Goal: Task Accomplishment & Management: Complete application form

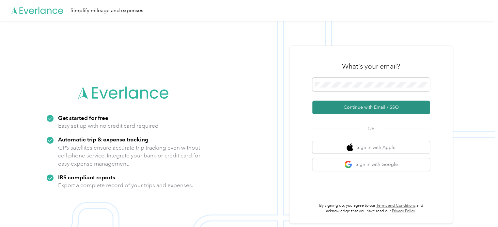
click at [366, 107] on button "Continue with Email / SSO" at bounding box center [370, 108] width 117 height 14
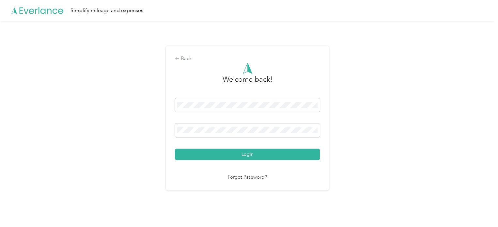
click at [175, 148] on button "Login" at bounding box center [247, 153] width 145 height 11
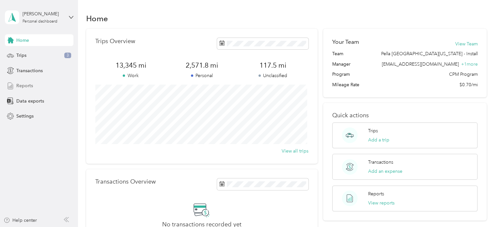
click at [25, 84] on span "Reports" at bounding box center [24, 85] width 17 height 7
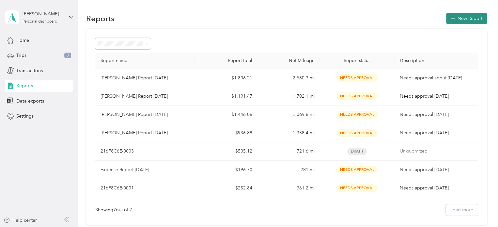
click at [454, 14] on button "New Report" at bounding box center [466, 18] width 41 height 11
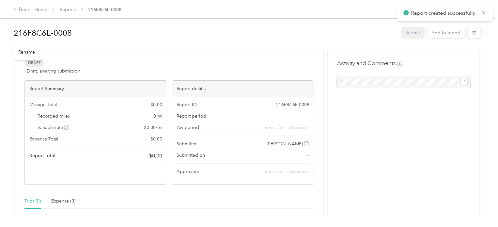
click at [39, 32] on h1 "216F8C6E-0008" at bounding box center [205, 33] width 383 height 16
click at [126, 65] on div "Draft Draft, awaiting submission View activity & comments" at bounding box center [168, 67] width 289 height 16
click at [448, 37] on button "Add to report" at bounding box center [446, 32] width 38 height 11
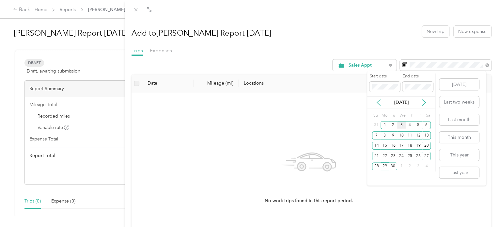
click at [379, 102] on icon at bounding box center [378, 102] width 7 height 7
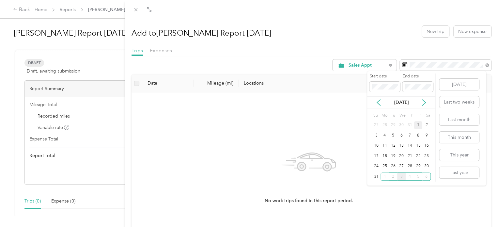
click at [417, 128] on div "1" at bounding box center [418, 125] width 8 height 8
click at [375, 174] on div "31" at bounding box center [376, 176] width 8 height 8
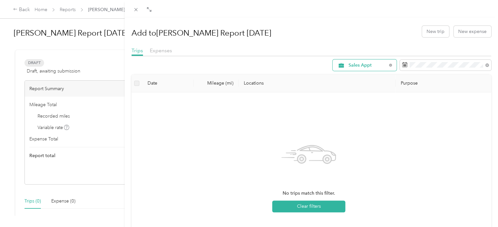
click at [368, 66] on span "Sales Appt" at bounding box center [368, 65] width 38 height 5
click at [354, 109] on span "Business Development" at bounding box center [367, 110] width 48 height 7
click at [367, 69] on div "Business Development" at bounding box center [365, 64] width 64 height 11
click at [347, 120] on span "Recovery" at bounding box center [371, 119] width 56 height 7
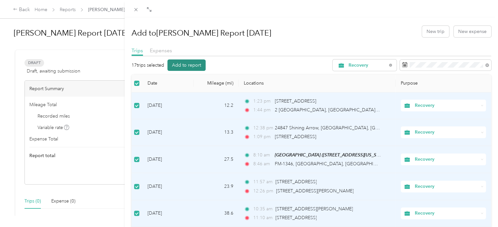
click at [199, 62] on button "Add to report" at bounding box center [186, 64] width 38 height 11
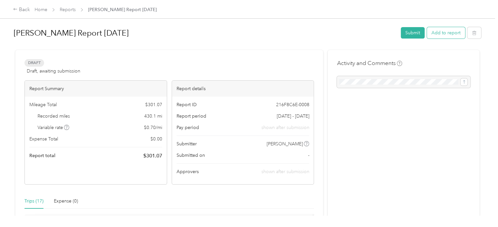
click at [441, 36] on button "Add to report" at bounding box center [446, 32] width 38 height 11
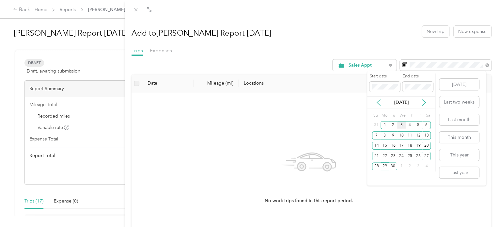
click at [380, 102] on icon at bounding box center [378, 102] width 7 height 7
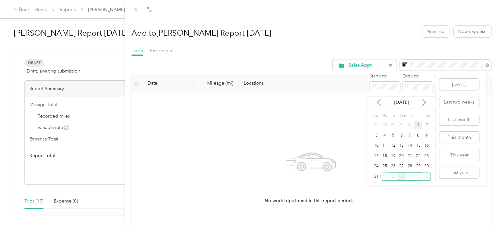
click at [416, 123] on div "1" at bounding box center [418, 125] width 8 height 8
click at [377, 179] on div "31" at bounding box center [376, 176] width 8 height 8
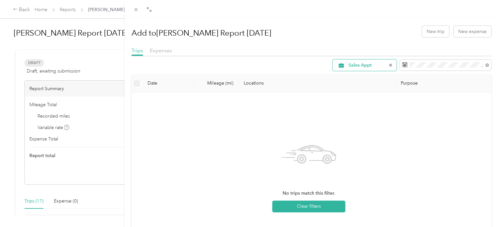
click at [371, 66] on span "Sales Appt" at bounding box center [368, 65] width 38 height 5
click at [348, 133] on span "Site Visit To Home" at bounding box center [367, 134] width 48 height 7
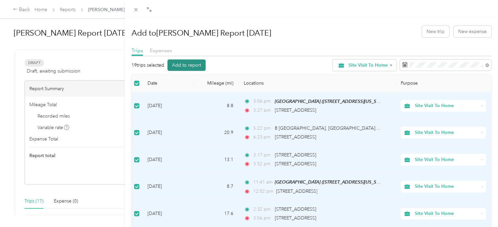
click at [196, 66] on button "Add to report" at bounding box center [186, 64] width 38 height 11
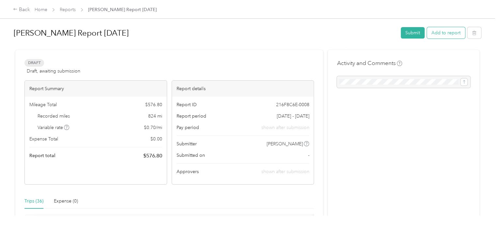
click at [449, 36] on button "Add to report" at bounding box center [446, 32] width 38 height 11
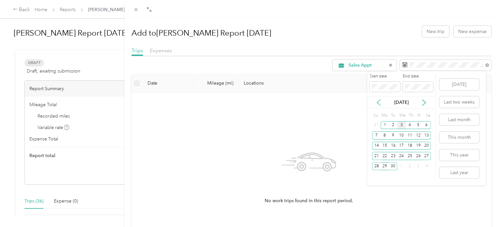
click at [380, 102] on icon at bounding box center [378, 102] width 7 height 7
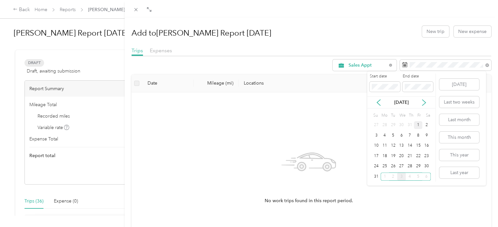
click at [416, 125] on div "1" at bounding box center [418, 125] width 8 height 8
click at [377, 176] on div "31" at bounding box center [376, 176] width 8 height 8
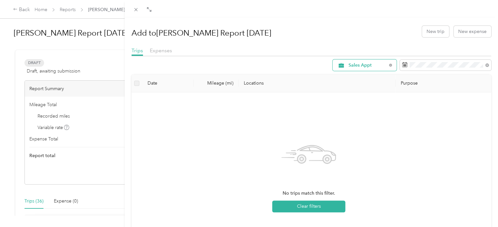
click at [364, 67] on span "Sales Appt" at bounding box center [368, 65] width 38 height 5
click at [364, 145] on span "Site Visit" at bounding box center [367, 142] width 48 height 7
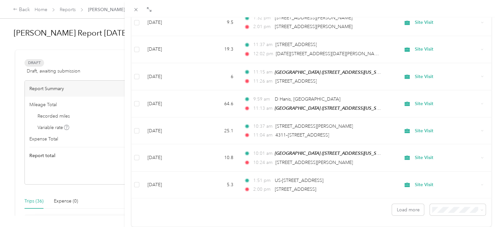
scroll to position [585, 0]
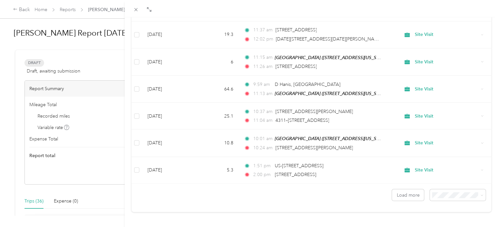
click at [445, 177] on div "100 per load" at bounding box center [452, 175] width 47 height 7
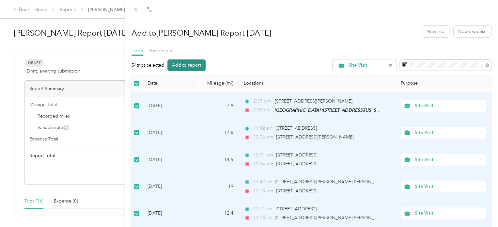
click at [198, 68] on button "Add to report" at bounding box center [186, 64] width 38 height 11
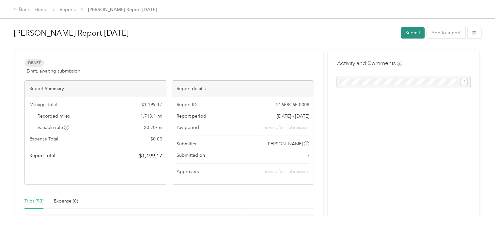
click at [408, 32] on button "Submit" at bounding box center [413, 32] width 24 height 11
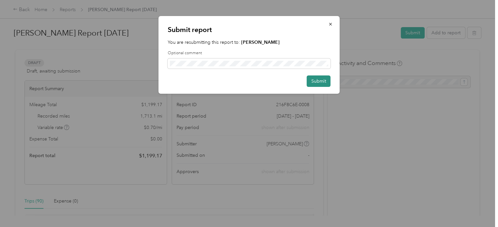
click at [319, 81] on button "Submit" at bounding box center [319, 80] width 24 height 11
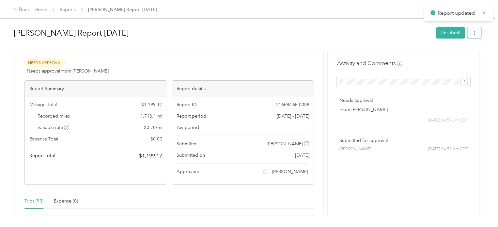
click at [476, 31] on button "button" at bounding box center [474, 32] width 14 height 11
click at [454, 58] on span "Download" at bounding box center [454, 56] width 22 height 7
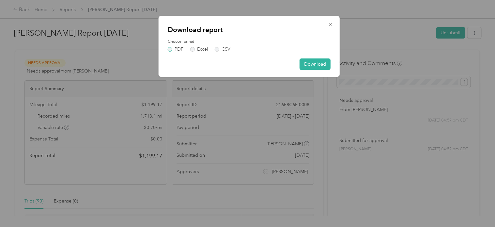
click at [171, 48] on label "PDF" at bounding box center [176, 49] width 16 height 5
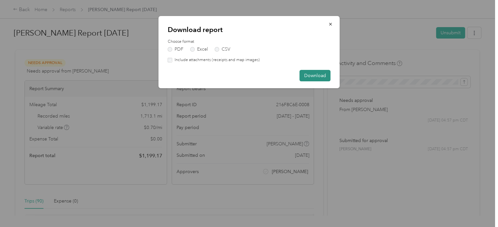
click at [316, 74] on button "Download" at bounding box center [315, 75] width 31 height 11
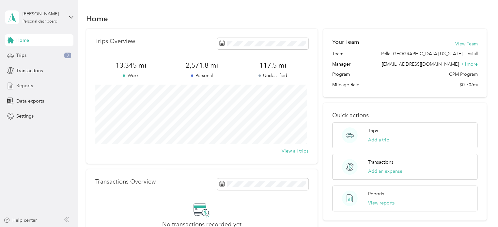
click at [43, 85] on div "Reports" at bounding box center [39, 86] width 69 height 12
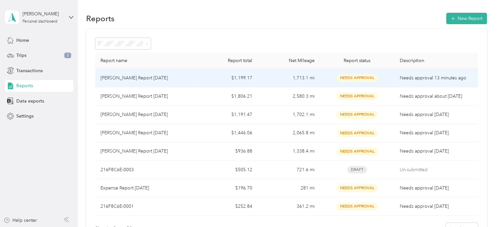
click at [330, 77] on div "Needs Approval" at bounding box center [357, 78] width 64 height 8
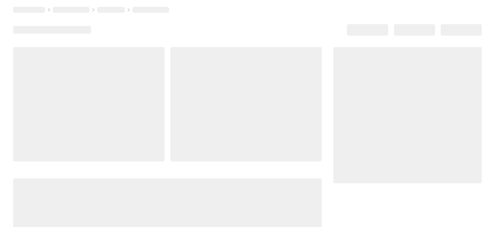
click at [330, 77] on div at bounding box center [247, 158] width 469 height 222
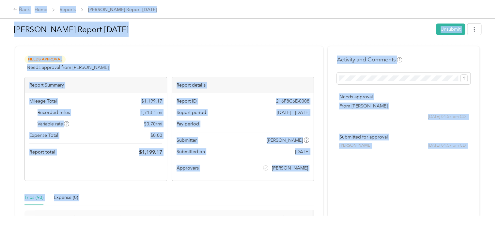
scroll to position [4, 0]
click at [299, 34] on h1 "[PERSON_NAME] Report [DATE]" at bounding box center [223, 29] width 418 height 16
